Goal: Task Accomplishment & Management: Manage account settings

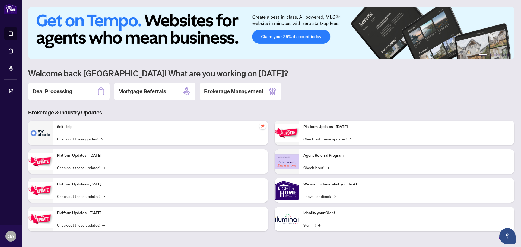
click at [65, 91] on h2 "Deal Processing" at bounding box center [53, 92] width 40 height 8
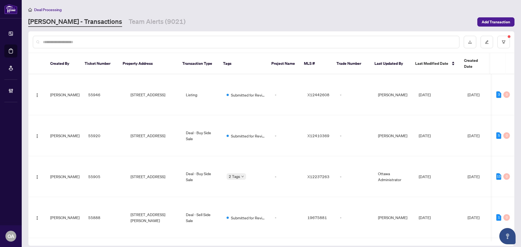
click at [91, 43] on input "text" at bounding box center [249, 42] width 412 height 6
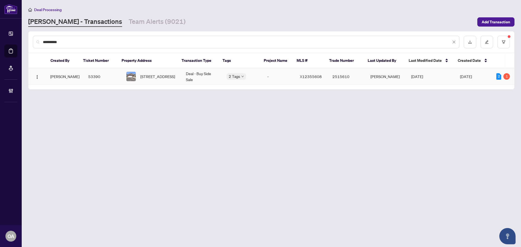
type input "**********"
click at [140, 74] on span "[STREET_ADDRESS]" at bounding box center [157, 77] width 35 height 6
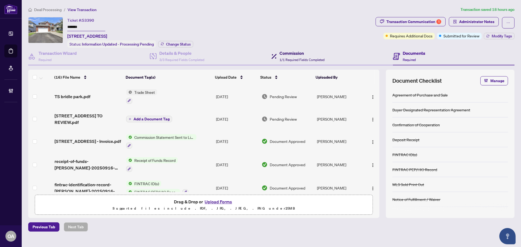
click at [303, 57] on div "Commission 1/1 Required Fields Completed" at bounding box center [301, 56] width 45 height 13
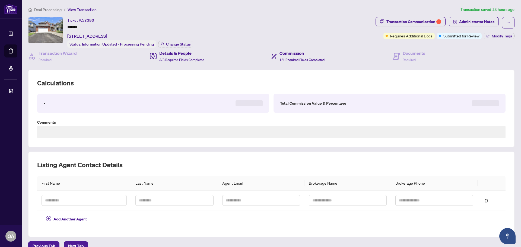
type textarea "**********"
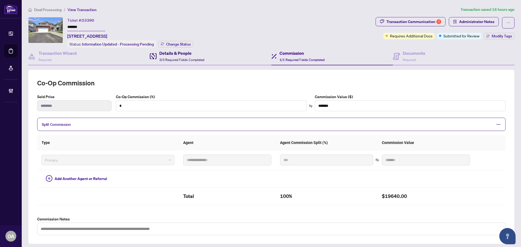
click at [187, 59] on span "3/3 Required Fields Completed" at bounding box center [181, 60] width 45 height 4
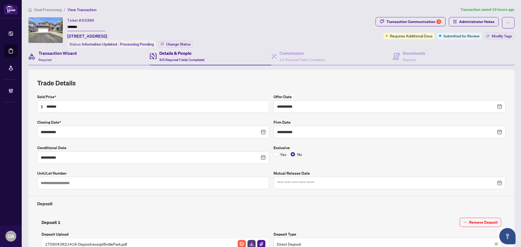
drag, startPoint x: 62, startPoint y: 44, endPoint x: 63, endPoint y: 53, distance: 9.3
click at [62, 44] on div "Ticket #: 53390 ******* [STREET_ADDRESS] Status: Information Updated - Processi…" at bounding box center [200, 32] width 345 height 31
click at [64, 54] on h4 "Transaction Wizard" at bounding box center [58, 53] width 38 height 7
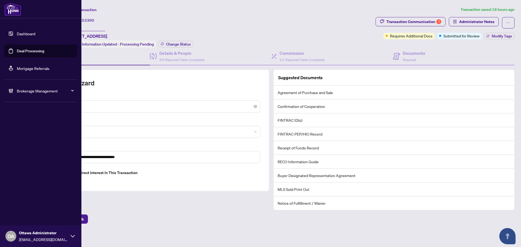
click at [17, 49] on link "Deal Processing" at bounding box center [30, 51] width 27 height 5
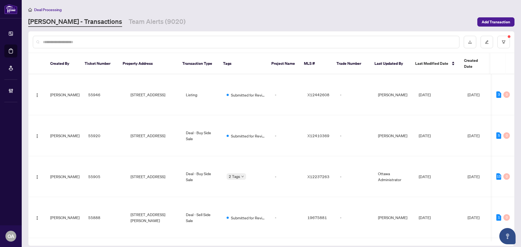
click at [102, 42] on input "text" at bounding box center [249, 42] width 412 height 6
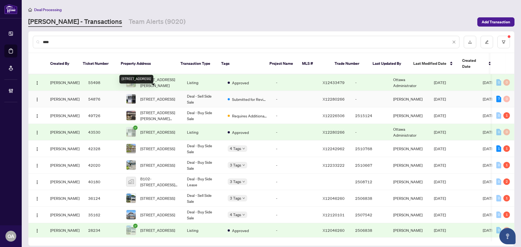
type input "****"
click at [143, 96] on span "[STREET_ADDRESS]" at bounding box center [157, 99] width 35 height 6
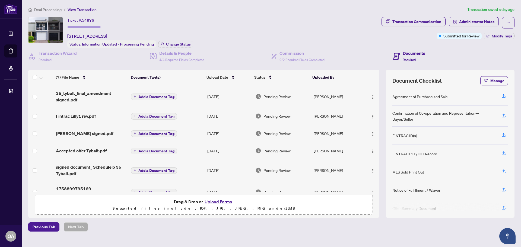
scroll to position [29, 0]
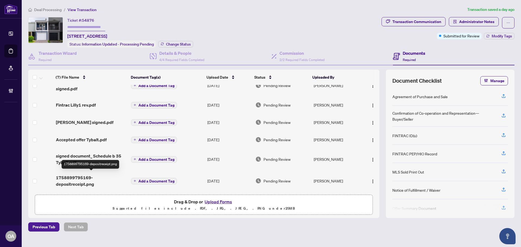
click at [83, 176] on span "1758899795169-depositreceipt.png" at bounding box center [91, 180] width 71 height 13
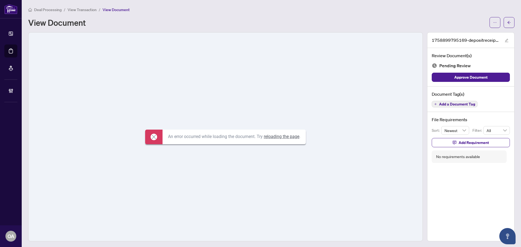
click at [153, 137] on icon at bounding box center [154, 137] width 7 height 7
click at [151, 137] on icon at bounding box center [154, 137] width 7 height 7
click at [507, 18] on span "button" at bounding box center [509, 22] width 4 height 9
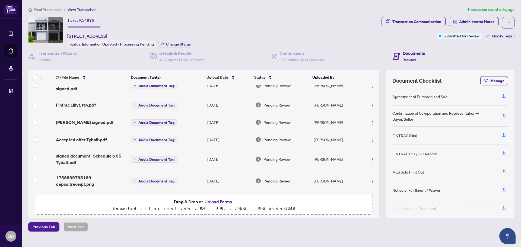
scroll to position [29, 0]
click at [371, 180] on img "button" at bounding box center [373, 181] width 4 height 4
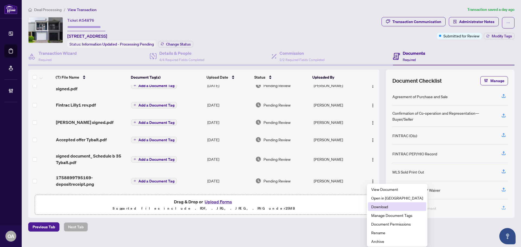
click at [385, 208] on span "Download" at bounding box center [397, 207] width 52 height 6
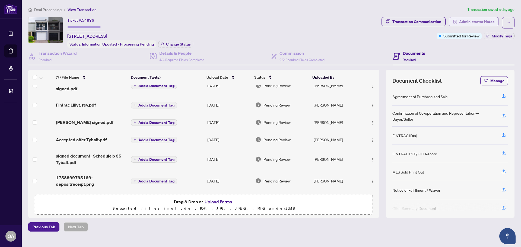
click at [470, 21] on span "Administrator Notes" at bounding box center [476, 21] width 35 height 9
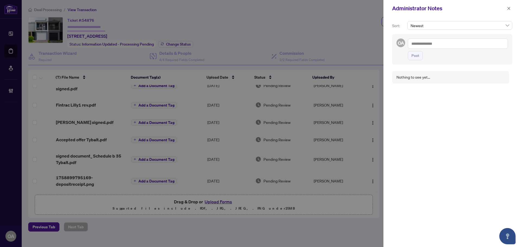
click at [439, 43] on textarea at bounding box center [458, 44] width 100 height 10
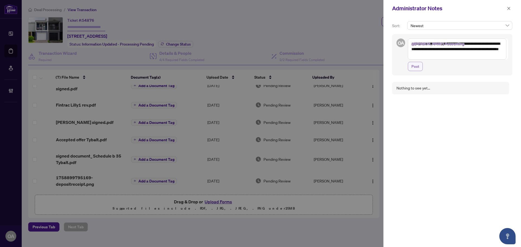
type textarea "**********"
click at [416, 66] on span "Post" at bounding box center [415, 66] width 8 height 9
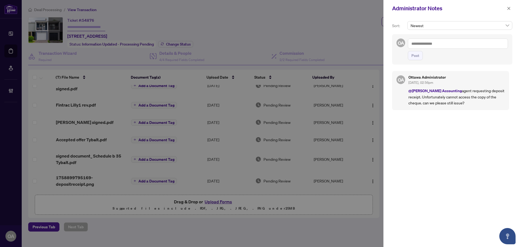
drag, startPoint x: 507, startPoint y: 8, endPoint x: 349, endPoint y: 8, distance: 157.9
click at [507, 8] on icon "close" at bounding box center [509, 9] width 4 height 4
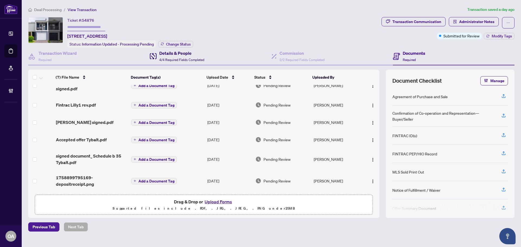
click at [157, 60] on div "Details & People 4/4 Required Fields Completed" at bounding box center [177, 56] width 55 height 13
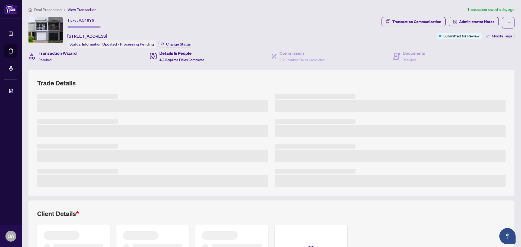
click at [90, 60] on div "Transaction Wizard Required" at bounding box center [89, 57] width 122 height 18
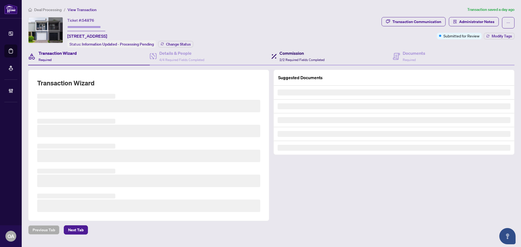
click at [294, 60] on span "2/2 Required Fields Completed" at bounding box center [301, 60] width 45 height 4
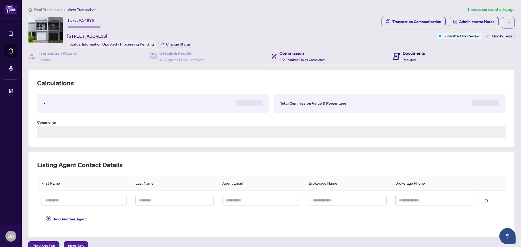
click at [393, 57] on icon at bounding box center [396, 56] width 7 height 7
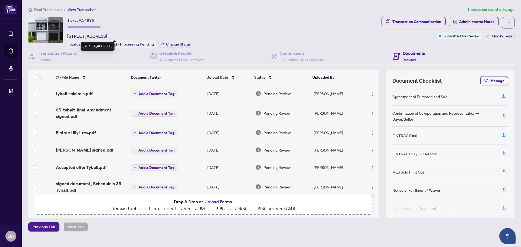
drag, startPoint x: 92, startPoint y: 36, endPoint x: 121, endPoint y: 36, distance: 29.3
click at [107, 36] on span "[STREET_ADDRESS]" at bounding box center [87, 36] width 40 height 7
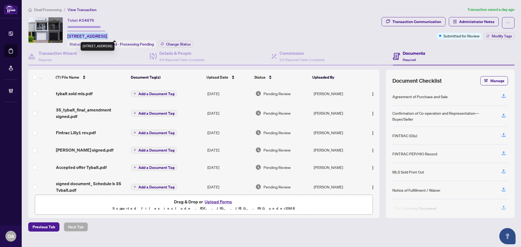
click at [107, 36] on span "[STREET_ADDRESS]" at bounding box center [87, 36] width 40 height 7
click at [107, 37] on span "[STREET_ADDRESS]" at bounding box center [87, 36] width 40 height 7
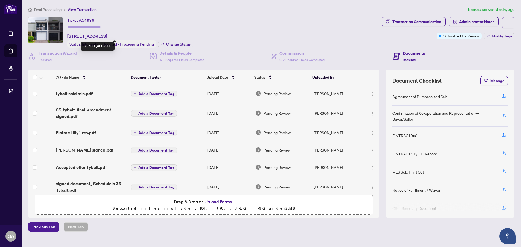
drag, startPoint x: 163, startPoint y: 37, endPoint x: 147, endPoint y: 37, distance: 15.5
click at [147, 37] on div "Ticket #: 54876 [STREET_ADDRESS] Status: Information Updated - Processing Pendi…" at bounding box center [130, 32] width 126 height 31
drag, startPoint x: 144, startPoint y: 36, endPoint x: 129, endPoint y: 36, distance: 15.5
click at [107, 36] on span "[STREET_ADDRESS]" at bounding box center [87, 36] width 40 height 7
drag, startPoint x: 127, startPoint y: 36, endPoint x: 113, endPoint y: 36, distance: 13.6
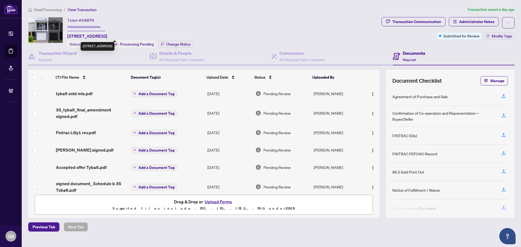
click at [107, 36] on span "[STREET_ADDRESS]" at bounding box center [87, 36] width 40 height 7
drag, startPoint x: 111, startPoint y: 36, endPoint x: 98, endPoint y: 37, distance: 12.5
click at [98, 37] on span "[STREET_ADDRESS]" at bounding box center [87, 36] width 40 height 7
click at [96, 37] on span "[STREET_ADDRESS]" at bounding box center [87, 36] width 40 height 7
drag, startPoint x: 95, startPoint y: 36, endPoint x: 67, endPoint y: 37, distance: 28.2
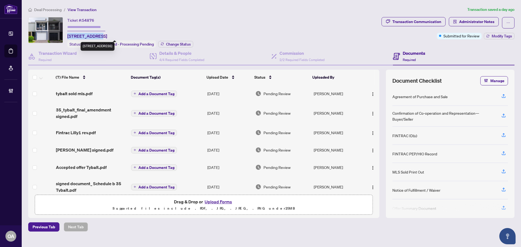
click at [67, 37] on span "[STREET_ADDRESS]" at bounding box center [87, 36] width 40 height 7
click at [72, 37] on span "[STREET_ADDRESS]" at bounding box center [87, 36] width 40 height 7
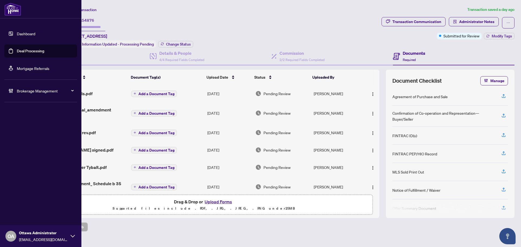
click at [23, 53] on link "Deal Processing" at bounding box center [30, 51] width 27 height 5
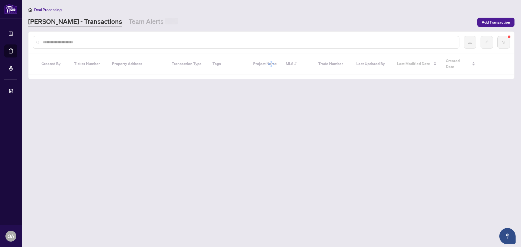
click at [96, 42] on input "text" at bounding box center [249, 42] width 412 height 6
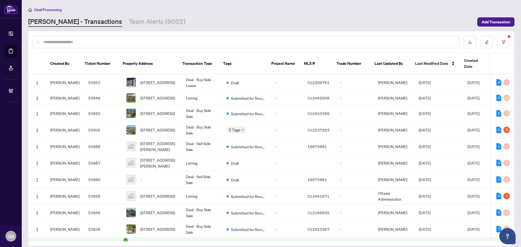
click at [115, 42] on input "text" at bounding box center [249, 42] width 412 height 6
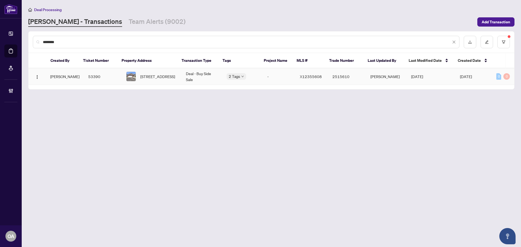
type input "********"
click at [170, 79] on span "[STREET_ADDRESS]" at bounding box center [157, 77] width 35 height 6
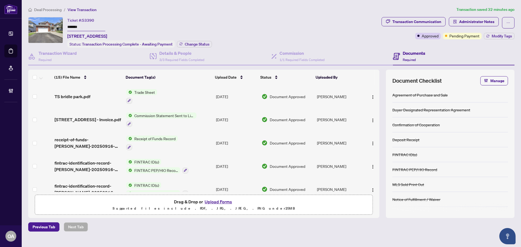
click at [234, 118] on td "[DATE]" at bounding box center [237, 119] width 46 height 23
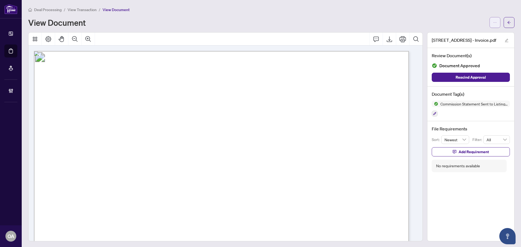
click at [493, 23] on icon "ellipsis" at bounding box center [495, 23] width 4 height 4
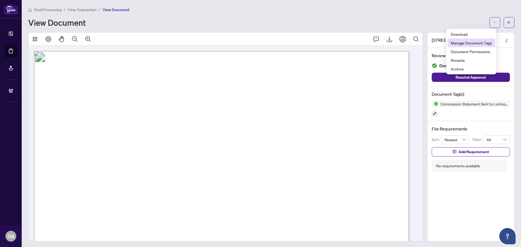
click at [480, 40] on li "Manage Document Tags" at bounding box center [471, 43] width 48 height 9
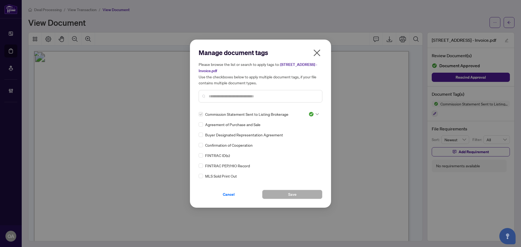
click at [318, 63] on h5 "Please browse the list or search to apply tags to: [STREET_ADDRESS] - Invoice.p…" at bounding box center [261, 73] width 124 height 24
click at [317, 51] on icon "close" at bounding box center [317, 53] width 9 height 9
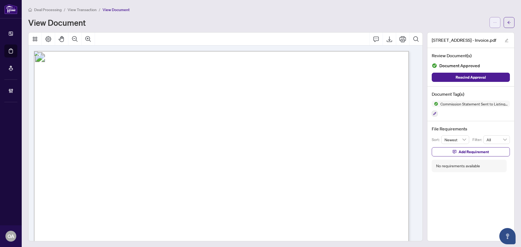
click at [493, 23] on icon "ellipsis" at bounding box center [495, 23] width 4 height 4
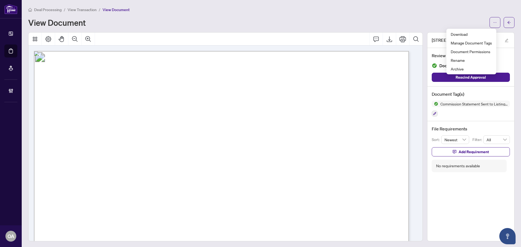
click at [485, 29] on ul "Download Manage Document Tags Document Permissions Rename Archive" at bounding box center [471, 52] width 50 height 46
click at [458, 36] on span "Download" at bounding box center [471, 34] width 41 height 6
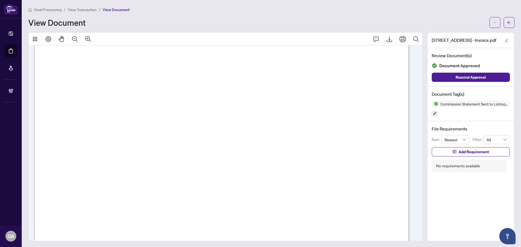
scroll to position [27, 0]
click at [510, 28] on div "Deal Processing / View Transaction / View Document View Document [STREET_ADDRES…" at bounding box center [271, 124] width 486 height 235
click at [507, 23] on icon "arrow-left" at bounding box center [508, 22] width 3 height 3
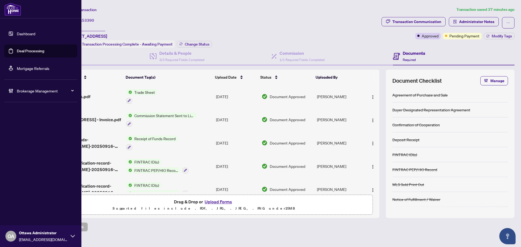
click at [17, 50] on link "Deal Processing" at bounding box center [30, 51] width 27 height 5
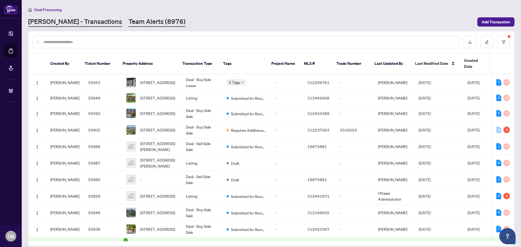
click at [130, 22] on link "Team Alerts (8976)" at bounding box center [157, 22] width 57 height 10
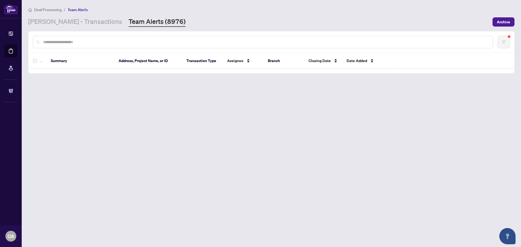
click at [72, 22] on link "[PERSON_NAME] - Transactions" at bounding box center [75, 22] width 94 height 10
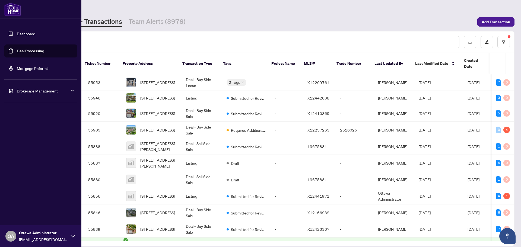
click at [18, 51] on link "Deal Processing" at bounding box center [30, 51] width 27 height 5
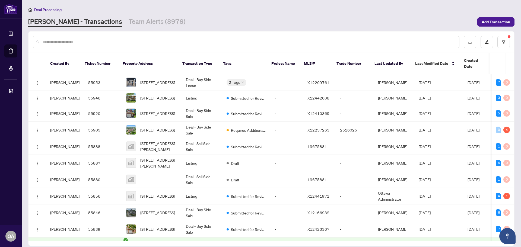
click at [97, 43] on input "text" at bounding box center [249, 42] width 412 height 6
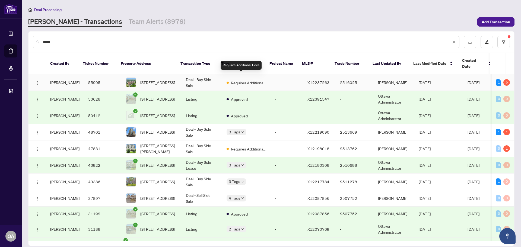
type input "*****"
click at [193, 76] on td "Deal - Buy Side Sale" at bounding box center [202, 82] width 41 height 17
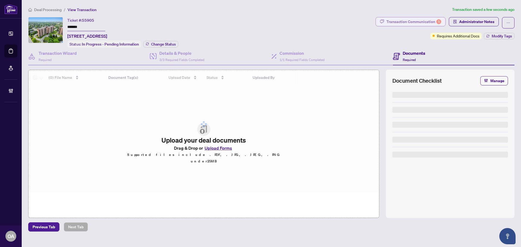
click at [405, 20] on div "Transaction Communication 5" at bounding box center [413, 21] width 55 height 9
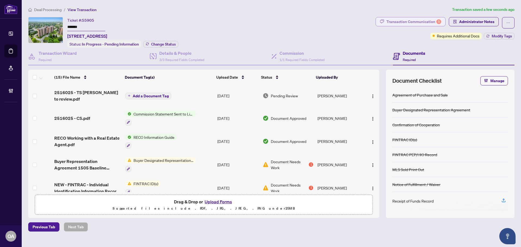
type textarea "**********"
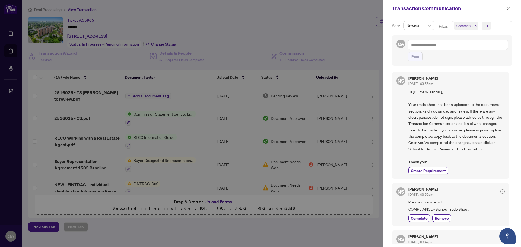
click at [475, 27] on icon "close" at bounding box center [475, 25] width 3 height 3
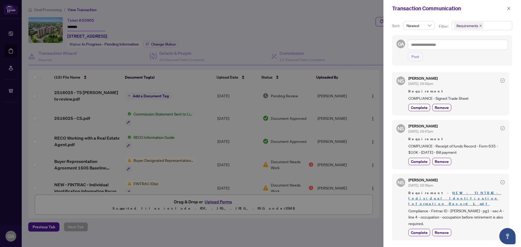
click at [481, 95] on div "Requirement COMPLIANCE - Signed Trade Sheet" at bounding box center [456, 95] width 96 height 13
drag, startPoint x: 460, startPoint y: 95, endPoint x: 412, endPoint y: 95, distance: 48.0
click at [416, 95] on span "COMPLIANCE - Signed Trade Sheet" at bounding box center [456, 98] width 96 height 6
click at [437, 95] on span "COMPLIANCE - Signed Trade Sheet" at bounding box center [456, 98] width 96 height 6
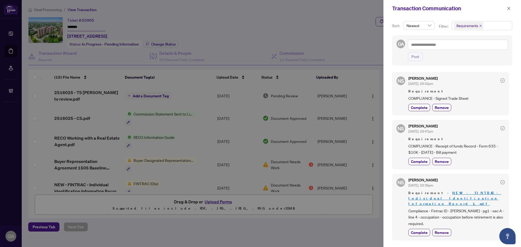
click at [465, 151] on span "COMPLIANCE - Receipt of funds Record - Form 635 - $10K - [DATE] - Bill payment" at bounding box center [456, 149] width 96 height 13
drag, startPoint x: 472, startPoint y: 155, endPoint x: 416, endPoint y: 145, distance: 56.0
click at [416, 145] on span "COMPLIANCE - Receipt of funds Record - Form 635 - $10K - [DATE] - Bill payment" at bounding box center [456, 149] width 96 height 13
click at [447, 146] on span "COMPLIANCE - Receipt of funds Record - Form 635 - $10K - [DATE] - Bill payment" at bounding box center [456, 149] width 96 height 13
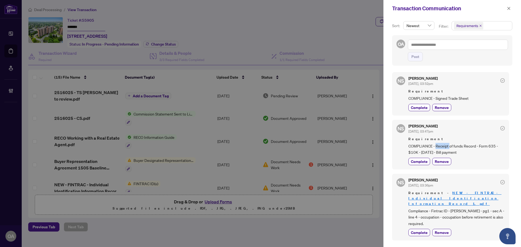
click at [447, 146] on span "COMPLIANCE - Receipt of funds Record - Form 635 - $10K - [DATE] - Bill payment" at bounding box center [456, 149] width 96 height 13
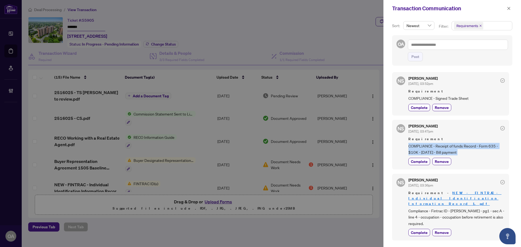
click at [463, 151] on span "COMPLIANCE - Receipt of funds Record - Form 635 - $10K - [DATE] - Bill payment" at bounding box center [456, 149] width 96 height 13
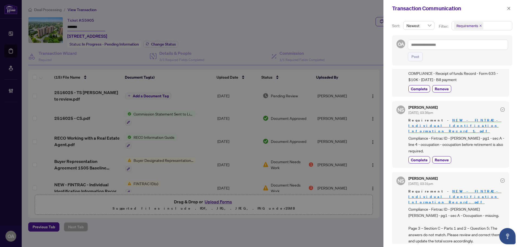
scroll to position [81, 0]
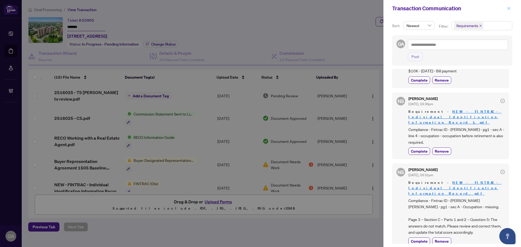
click at [509, 9] on icon "close" at bounding box center [509, 9] width 4 height 4
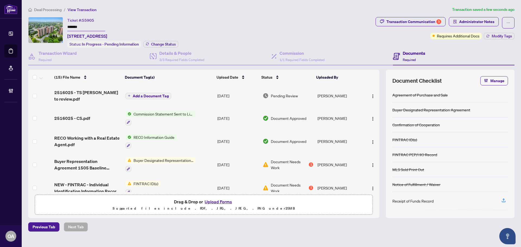
click at [340, 20] on div "Ticket #: 55905 ******* [STREET_ADDRESS] Status: In Progress - Pending Informat…" at bounding box center [200, 32] width 345 height 31
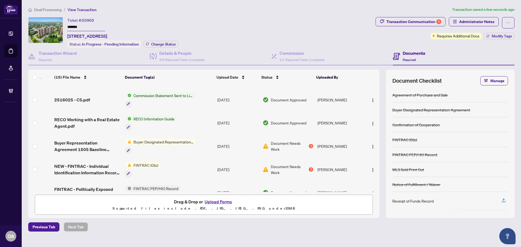
scroll to position [0, 0]
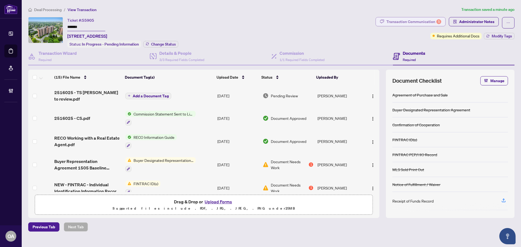
click at [419, 22] on div "Transaction Communication 5" at bounding box center [413, 21] width 55 height 9
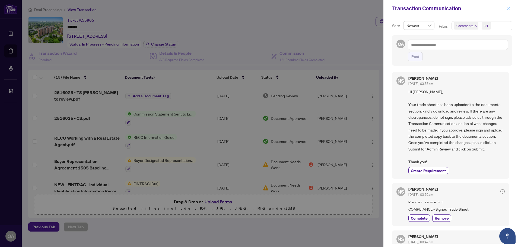
click at [508, 5] on span "button" at bounding box center [509, 8] width 4 height 9
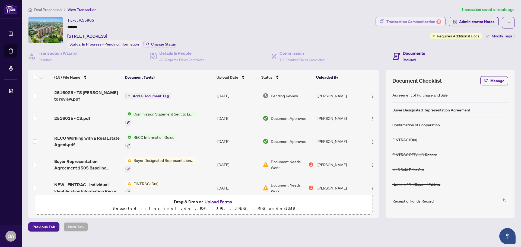
click at [424, 20] on div "Transaction Communication 5" at bounding box center [413, 21] width 55 height 9
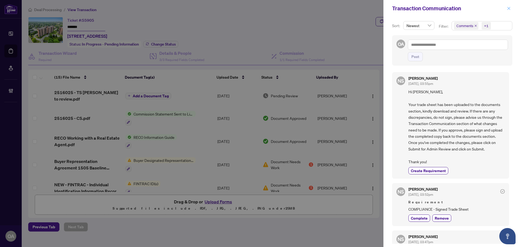
click at [510, 7] on icon "close" at bounding box center [509, 9] width 4 height 4
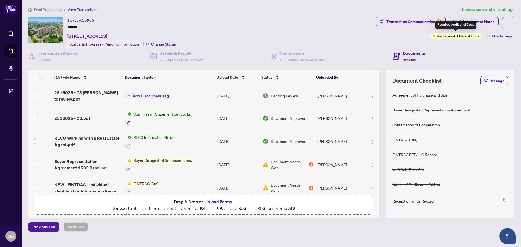
click at [445, 38] on span "Requires Additional Docs" at bounding box center [458, 36] width 43 height 6
click at [415, 38] on div "Transaction Communication 5 Administrator Notes Requires Additional Docs Modify…" at bounding box center [444, 28] width 139 height 22
click at [512, 24] on button "button" at bounding box center [508, 22] width 12 height 11
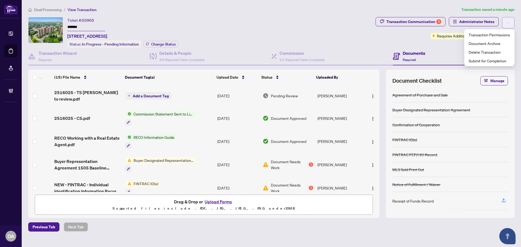
click at [511, 23] on button "button" at bounding box center [508, 22] width 12 height 11
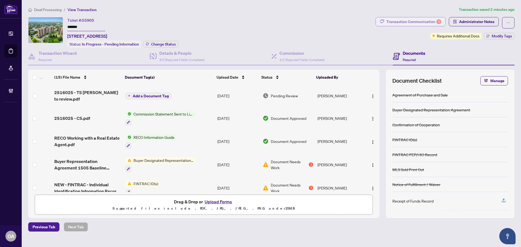
click at [412, 21] on div "Transaction Communication 5" at bounding box center [413, 21] width 55 height 9
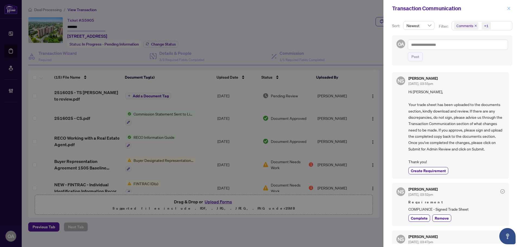
click at [509, 9] on icon "close" at bounding box center [509, 9] width 4 height 4
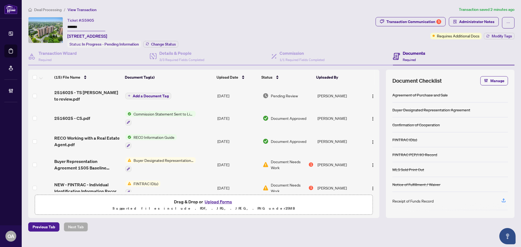
click at [326, 21] on div "Ticket #: 55905 ******* [STREET_ADDRESS] Status: In Progress - Pending Informat…" at bounding box center [200, 32] width 345 height 31
click at [441, 23] on div "5" at bounding box center [438, 21] width 5 height 5
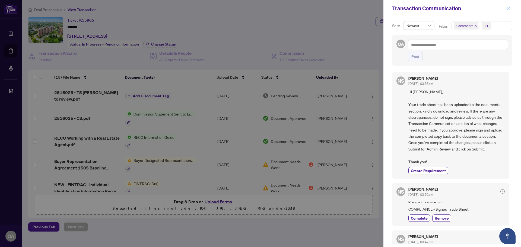
click at [509, 9] on icon "close" at bounding box center [508, 8] width 3 height 3
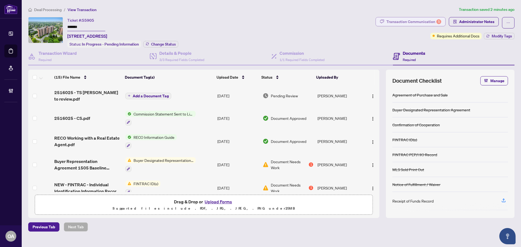
click at [440, 21] on div "5" at bounding box center [438, 21] width 5 height 5
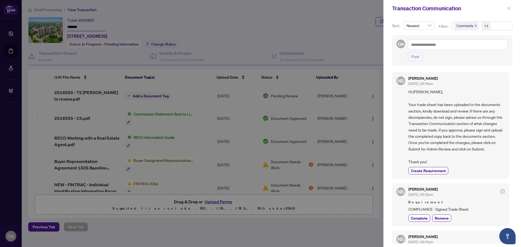
click at [510, 8] on icon "close" at bounding box center [509, 9] width 4 height 4
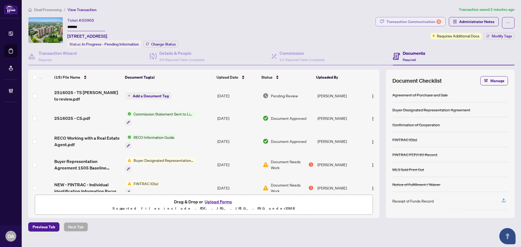
click at [416, 21] on div "Transaction Communication 5" at bounding box center [413, 21] width 55 height 9
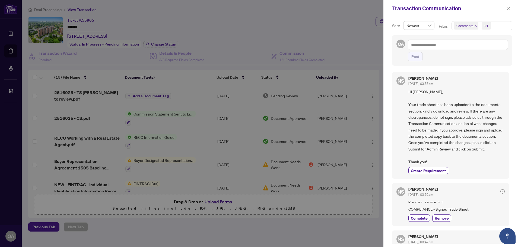
click at [474, 27] on icon "close" at bounding box center [475, 25] width 3 height 3
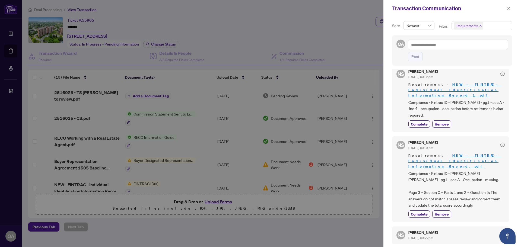
scroll to position [135, 0]
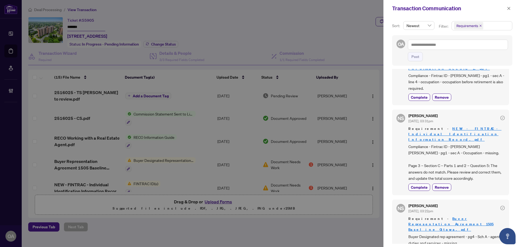
drag, startPoint x: 461, startPoint y: 227, endPoint x: 415, endPoint y: 226, distance: 45.6
click at [415, 234] on span "Buyer Designated rep agreement - pg4 - Sch A - agent duties and services - miss…" at bounding box center [456, 240] width 96 height 13
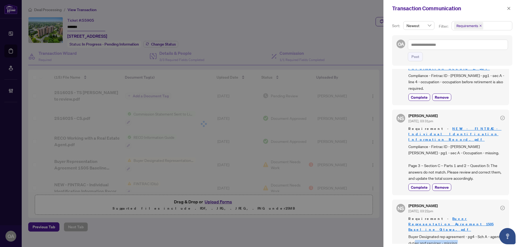
click at [415, 234] on span "Buyer Designated rep agreement - pg4 - Sch A - agent duties and services - miss…" at bounding box center [456, 240] width 96 height 13
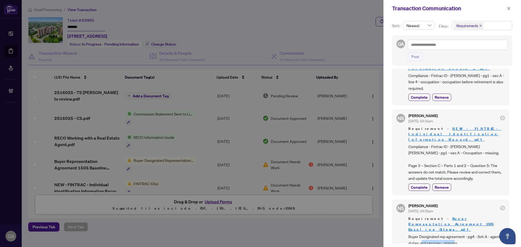
drag, startPoint x: 456, startPoint y: 226, endPoint x: 422, endPoint y: 226, distance: 33.4
click at [422, 234] on span "Buyer Designated rep agreement - pg4 - Sch A - agent duties and services - miss…" at bounding box center [456, 240] width 96 height 13
drag, startPoint x: 447, startPoint y: 227, endPoint x: 413, endPoint y: 225, distance: 33.9
click at [413, 234] on span "Buyer Designated rep agreement - pg4 - Sch A - agent duties and services - miss…" at bounding box center [456, 240] width 96 height 13
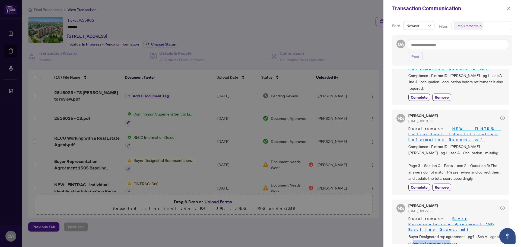
click at [413, 234] on span "Buyer Designated rep agreement - pg4 - Sch A - agent duties and services - miss…" at bounding box center [456, 240] width 96 height 13
click at [444, 234] on span "Buyer Designated rep agreement - pg4 - Sch A - agent duties and services - miss…" at bounding box center [456, 240] width 96 height 13
click at [453, 234] on span "Buyer Designated rep agreement - pg4 - Sch A - agent duties and services - miss…" at bounding box center [456, 240] width 96 height 13
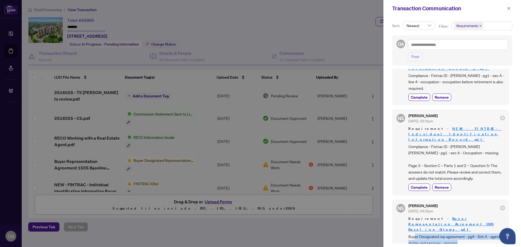
drag, startPoint x: 458, startPoint y: 228, endPoint x: 415, endPoint y: 222, distance: 43.0
click at [415, 234] on span "Buyer Designated rep agreement - pg4 - Sch A - agent duties and services - miss…" at bounding box center [456, 240] width 96 height 13
click at [433, 234] on span "Buyer Designated rep agreement - pg4 - Sch A - agent duties and services - miss…" at bounding box center [456, 240] width 96 height 13
drag, startPoint x: 464, startPoint y: 227, endPoint x: 402, endPoint y: 221, distance: 62.9
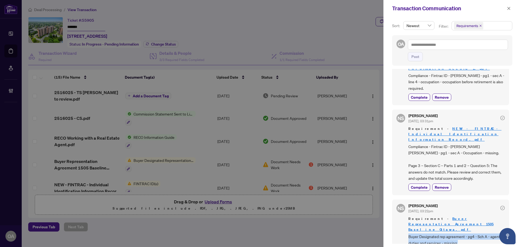
click at [402, 221] on div "NS [PERSON_NAME] [DATE], 03:22pm Requirement - Buyer Representation Agreement 1…" at bounding box center [450, 230] width 117 height 61
click at [406, 221] on div "NS [PERSON_NAME] [DATE], 03:22pm Requirement - Buyer Representation Agreement 1…" at bounding box center [450, 230] width 117 height 61
drag, startPoint x: 464, startPoint y: 227, endPoint x: 398, endPoint y: 226, distance: 66.2
click at [398, 226] on div "NS [PERSON_NAME] [DATE], 03:22pm Requirement - Buyer Representation Agreement 1…" at bounding box center [450, 230] width 117 height 61
click at [424, 234] on span "Buyer Designated rep agreement - pg4 - Sch A - agent duties and services - miss…" at bounding box center [456, 240] width 96 height 13
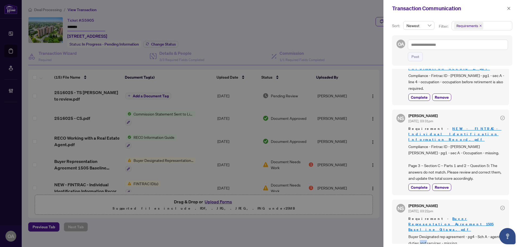
click at [424, 234] on span "Buyer Designated rep agreement - pg4 - Sch A - agent duties and services - miss…" at bounding box center [456, 240] width 96 height 13
click at [453, 234] on span "Buyer Designated rep agreement - pg4 - Sch A - agent duties and services - miss…" at bounding box center [456, 240] width 96 height 13
drag, startPoint x: 460, startPoint y: 225, endPoint x: 426, endPoint y: 222, distance: 34.0
click at [426, 234] on span "Buyer Designated rep agreement - pg4 - Sch A - agent duties and services - miss…" at bounding box center [456, 240] width 96 height 13
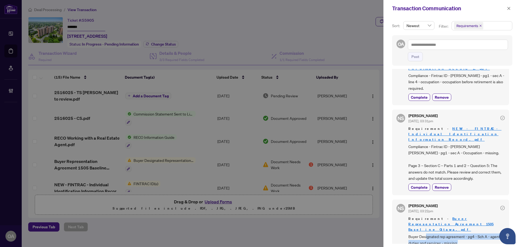
click at [426, 234] on span "Buyer Designated rep agreement - pg4 - Sch A - agent duties and services - miss…" at bounding box center [456, 240] width 96 height 13
click at [455, 234] on span "Buyer Designated rep agreement - pg4 - Sch A - agent duties and services - miss…" at bounding box center [456, 240] width 96 height 13
drag, startPoint x: 448, startPoint y: 226, endPoint x: 422, endPoint y: 220, distance: 26.5
click at [422, 220] on div "[PERSON_NAME] [DATE], 03:22pm Requirement - Buyer Representation Agreement 1505…" at bounding box center [456, 230] width 96 height 52
click at [422, 234] on span "Buyer Designated rep agreement - pg4 - Sch A - agent duties and services - miss…" at bounding box center [456, 240] width 96 height 13
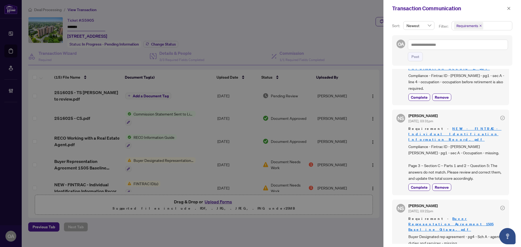
click at [447, 234] on span "Buyer Designated rep agreement - pg4 - Sch A - agent duties and services - miss…" at bounding box center [456, 240] width 96 height 13
click at [425, 234] on span "Buyer Designated rep agreement - pg4 - Sch A - agent duties and services - miss…" at bounding box center [456, 240] width 96 height 13
click at [297, 34] on div at bounding box center [260, 123] width 521 height 247
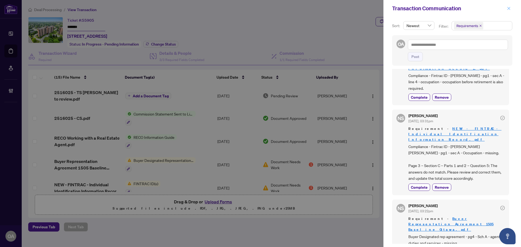
click at [510, 7] on icon "close" at bounding box center [509, 9] width 4 height 4
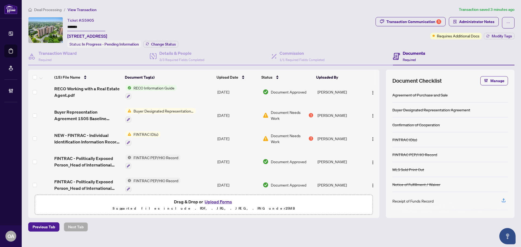
scroll to position [46, 0]
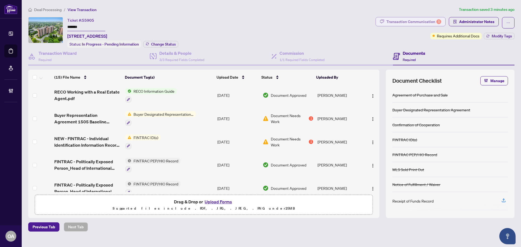
click at [402, 23] on div "Transaction Communication 5" at bounding box center [413, 21] width 55 height 9
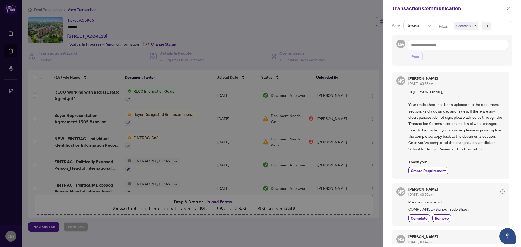
click at [475, 26] on icon "close" at bounding box center [475, 25] width 3 height 3
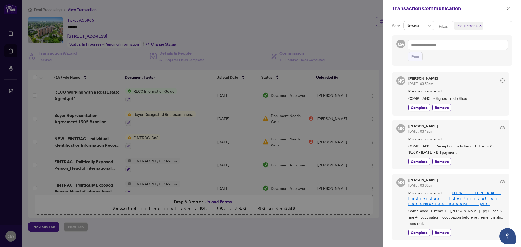
drag, startPoint x: 413, startPoint y: 148, endPoint x: 402, endPoint y: 144, distance: 12.0
click at [402, 144] on div "NS [PERSON_NAME] [DATE], 03:47pm Requirement COMPLIANCE - Receipt of funds Reco…" at bounding box center [450, 145] width 117 height 50
copy span "COMPLIANCE - Receipt of funds Record - Form 635 - $10K - [DATE] - Bill payment"
click at [477, 209] on span "Compliance - Fintrac ID - [PERSON_NAME] - pg1 - sec A - line 4 - occupation - o…" at bounding box center [456, 217] width 96 height 19
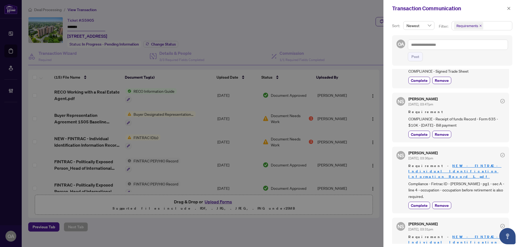
drag, startPoint x: 432, startPoint y: 192, endPoint x: 404, endPoint y: 179, distance: 30.8
click at [404, 179] on div "NS [PERSON_NAME] [DATE], 03:36pm Requirement - NEW - FINTRAC - Individual Ident…" at bounding box center [450, 180] width 117 height 67
copy span "Compliance - Fintrac ID - [PERSON_NAME] - pg1 - sec A - line 4 - occupation - o…"
click at [458, 190] on span "Compliance - Fintrac ID - [PERSON_NAME] - pg1 - sec A - line 4 - occupation - o…" at bounding box center [456, 190] width 96 height 19
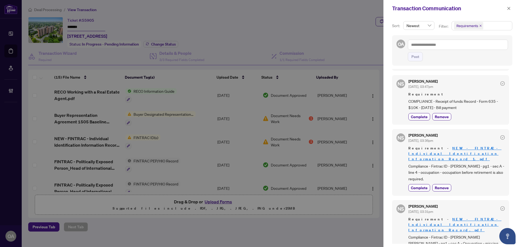
scroll to position [81, 0]
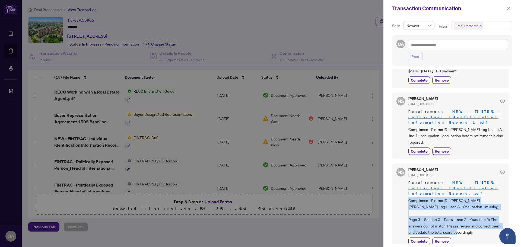
drag, startPoint x: 457, startPoint y: 219, endPoint x: 404, endPoint y: 192, distance: 59.5
click at [404, 192] on div "NS [PERSON_NAME] [DATE], 03:31pm Requirement - NEW - FINTRAC - Individual Ident…" at bounding box center [450, 207] width 117 height 86
copy span "Compliance - Fintrac ID - [PERSON_NAME] [PERSON_NAME] - pg1 - sec A - Occupatio…"
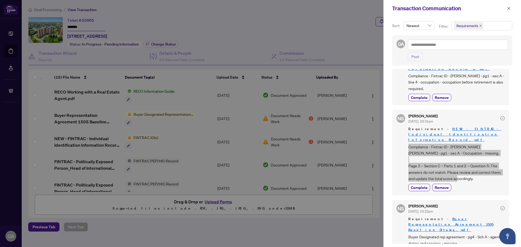
scroll to position [135, 0]
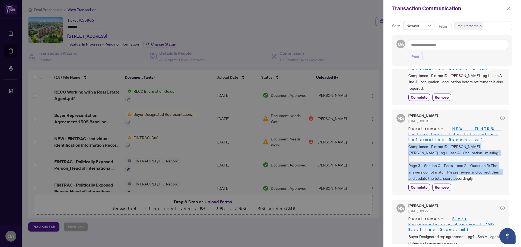
click at [470, 185] on div "NS [PERSON_NAME] [DATE], 03:52pm Requirement COMPLIANCE - Signed Trade Sheet Co…" at bounding box center [452, 156] width 120 height 175
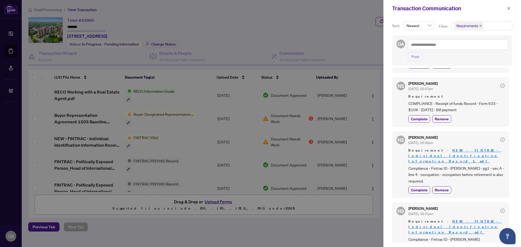
scroll to position [0, 0]
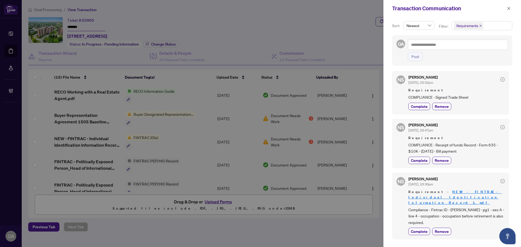
click at [317, 31] on div at bounding box center [260, 123] width 521 height 247
click at [213, 48] on div at bounding box center [260, 123] width 521 height 247
click at [510, 8] on icon "close" at bounding box center [509, 9] width 4 height 4
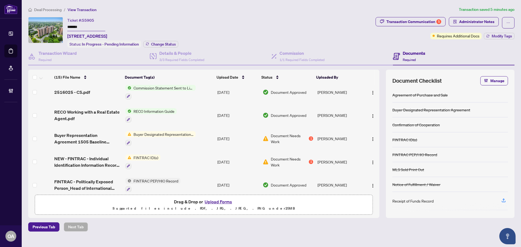
scroll to position [19, 0]
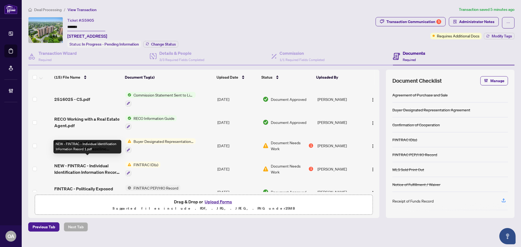
click at [98, 163] on span "NEW - FINTRAC - Individual Identification Information Record 1.pdf" at bounding box center [87, 169] width 67 height 13
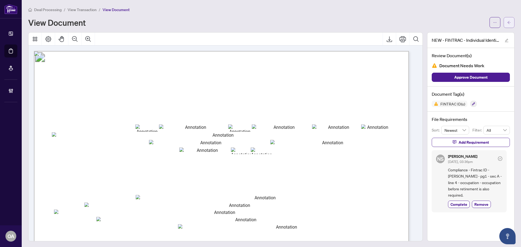
click at [507, 21] on icon "arrow-left" at bounding box center [509, 23] width 4 height 4
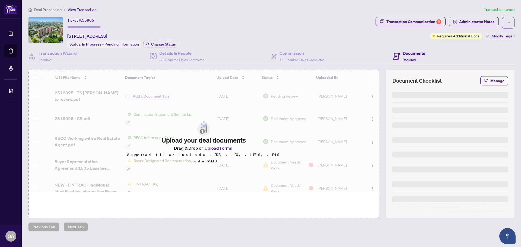
type input "*******"
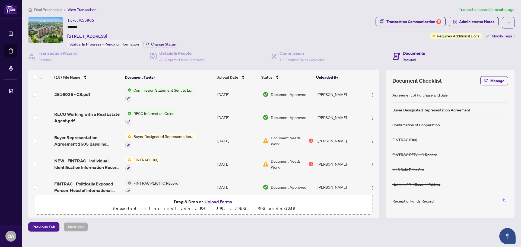
scroll to position [81, 0]
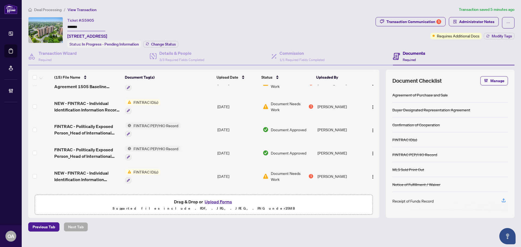
click at [94, 170] on span "NEW - FINTRAC - Individual Identification Information Record.pdf" at bounding box center [87, 176] width 67 height 13
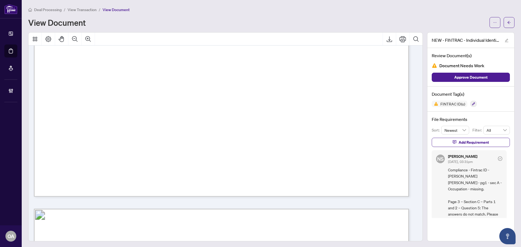
scroll to position [1085, 0]
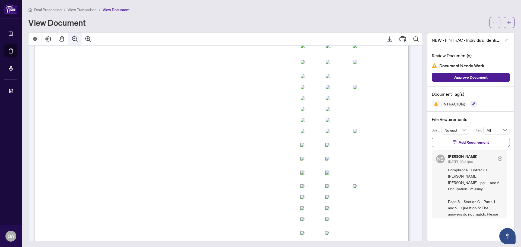
click at [74, 36] on icon "Zoom Out" at bounding box center [75, 39] width 7 height 7
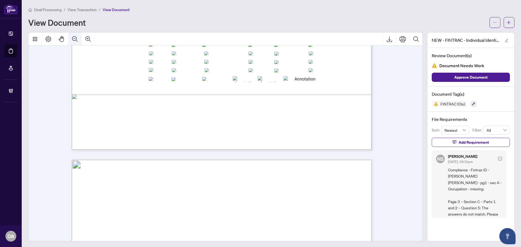
click at [74, 36] on icon "Zoom Out" at bounding box center [75, 39] width 7 height 7
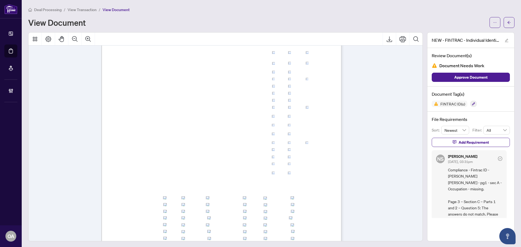
scroll to position [662, 0]
drag, startPoint x: 133, startPoint y: 106, endPoint x: 167, endPoint y: 106, distance: 33.9
click at [167, 106] on div "Page 3" at bounding box center [274, 250] width 347 height 449
drag, startPoint x: 131, startPoint y: 106, endPoint x: 182, endPoint y: 105, distance: 50.7
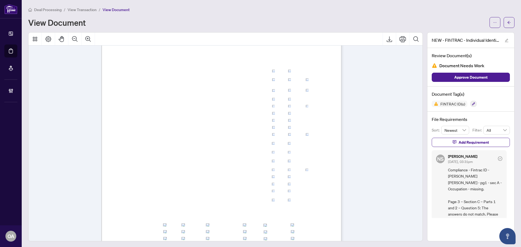
click at [182, 105] on div "Page 3" at bounding box center [274, 250] width 347 height 449
click at [189, 105] on div "Page 3" at bounding box center [274, 250] width 347 height 449
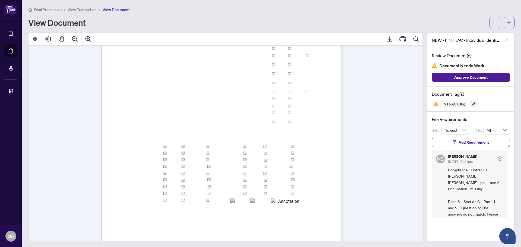
scroll to position [744, 0]
drag, startPoint x: 113, startPoint y: 127, endPoint x: 279, endPoint y: 127, distance: 165.8
click at [246, 127] on div "Page 3" at bounding box center [274, 168] width 347 height 449
click at [142, 171] on div "Page 3" at bounding box center [274, 168] width 347 height 449
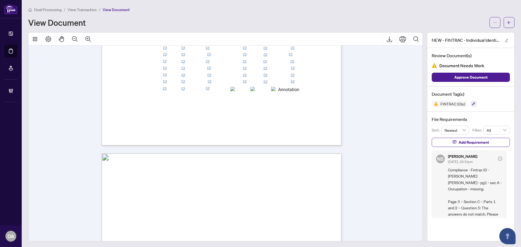
scroll to position [879, 0]
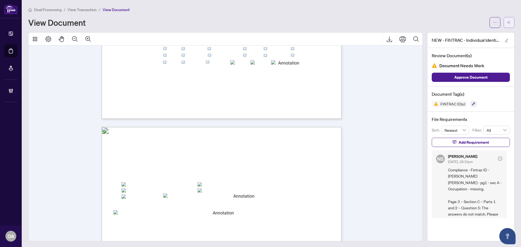
click at [507, 22] on icon "arrow-left" at bounding box center [509, 23] width 4 height 4
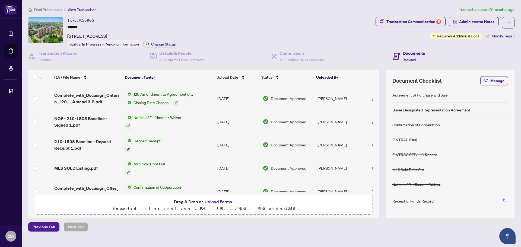
scroll to position [236, 0]
